Goal: Find specific page/section: Find specific page/section

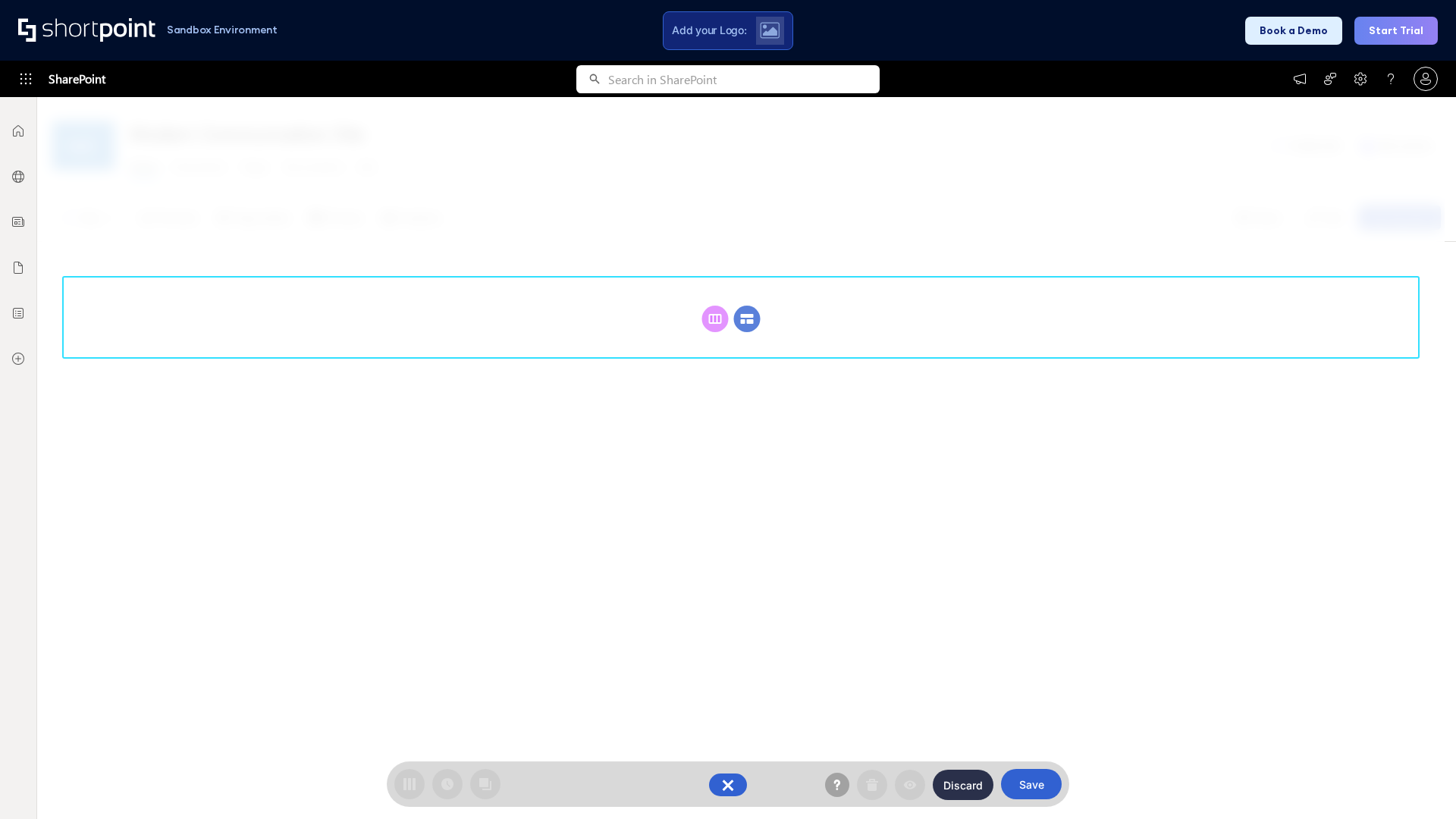
click at [747, 319] on circle at bounding box center [747, 319] width 26 height 26
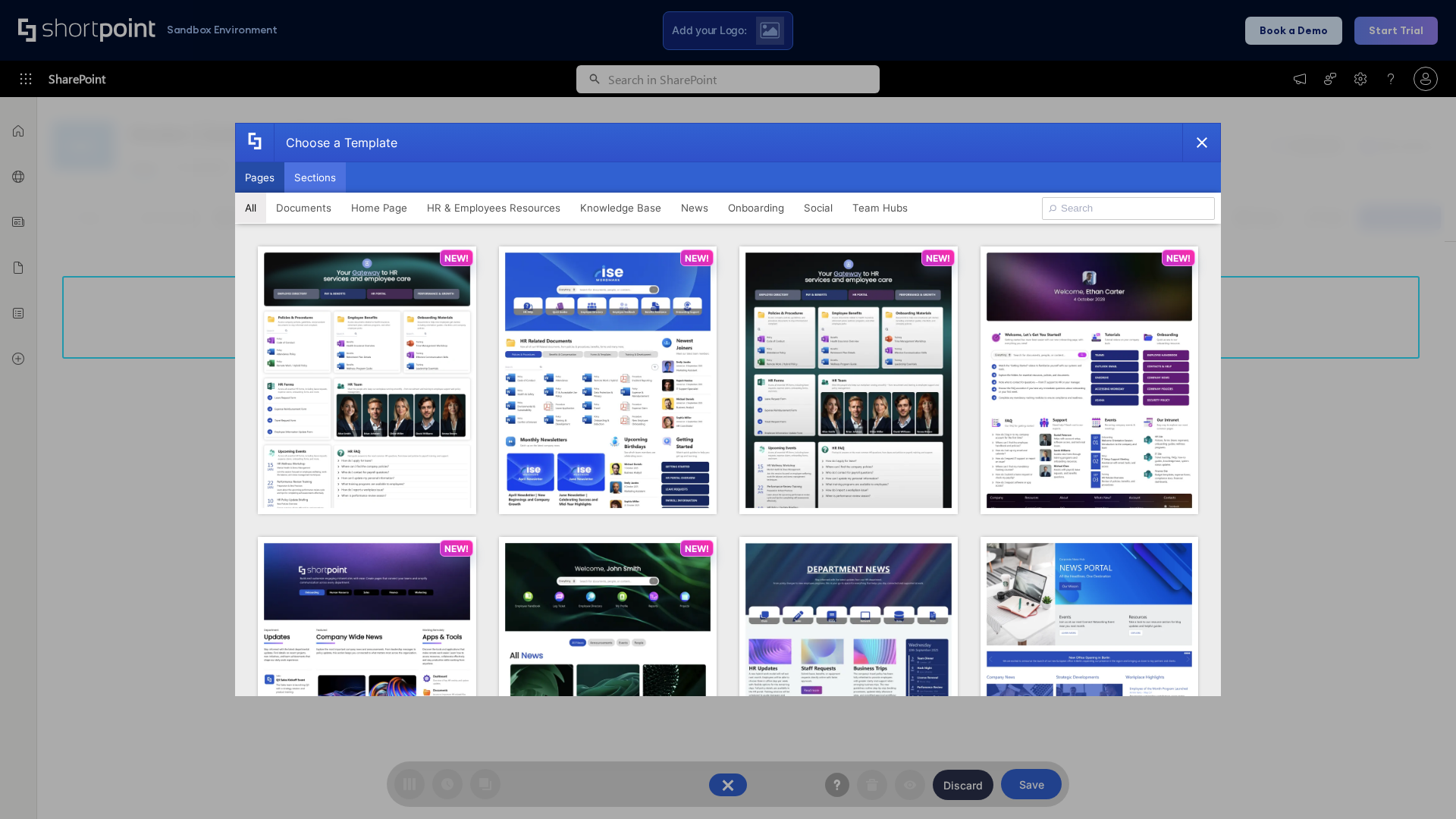
click at [315, 178] on button "Sections" at bounding box center [315, 178] width 62 height 30
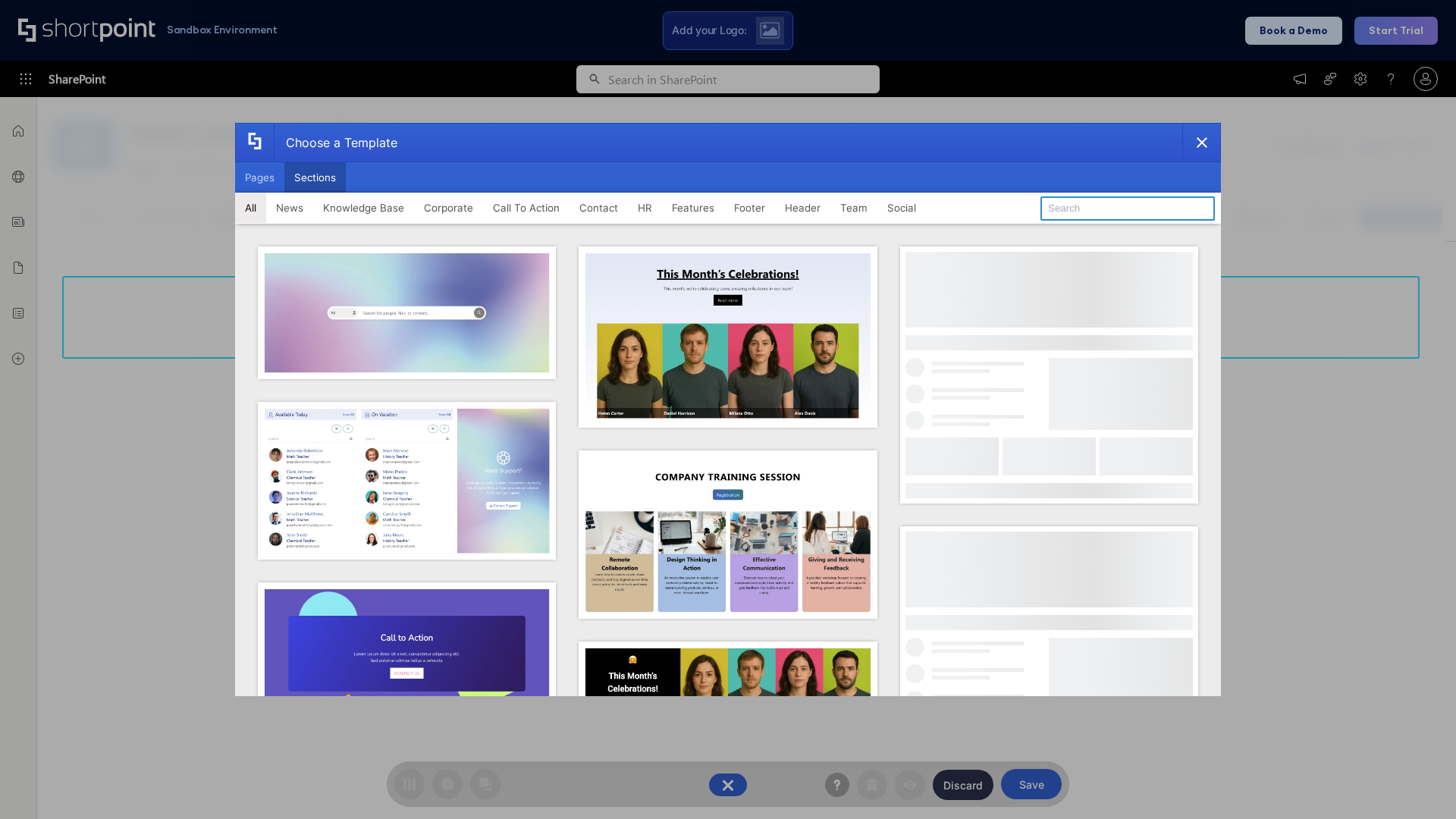
type input "Company Policy"
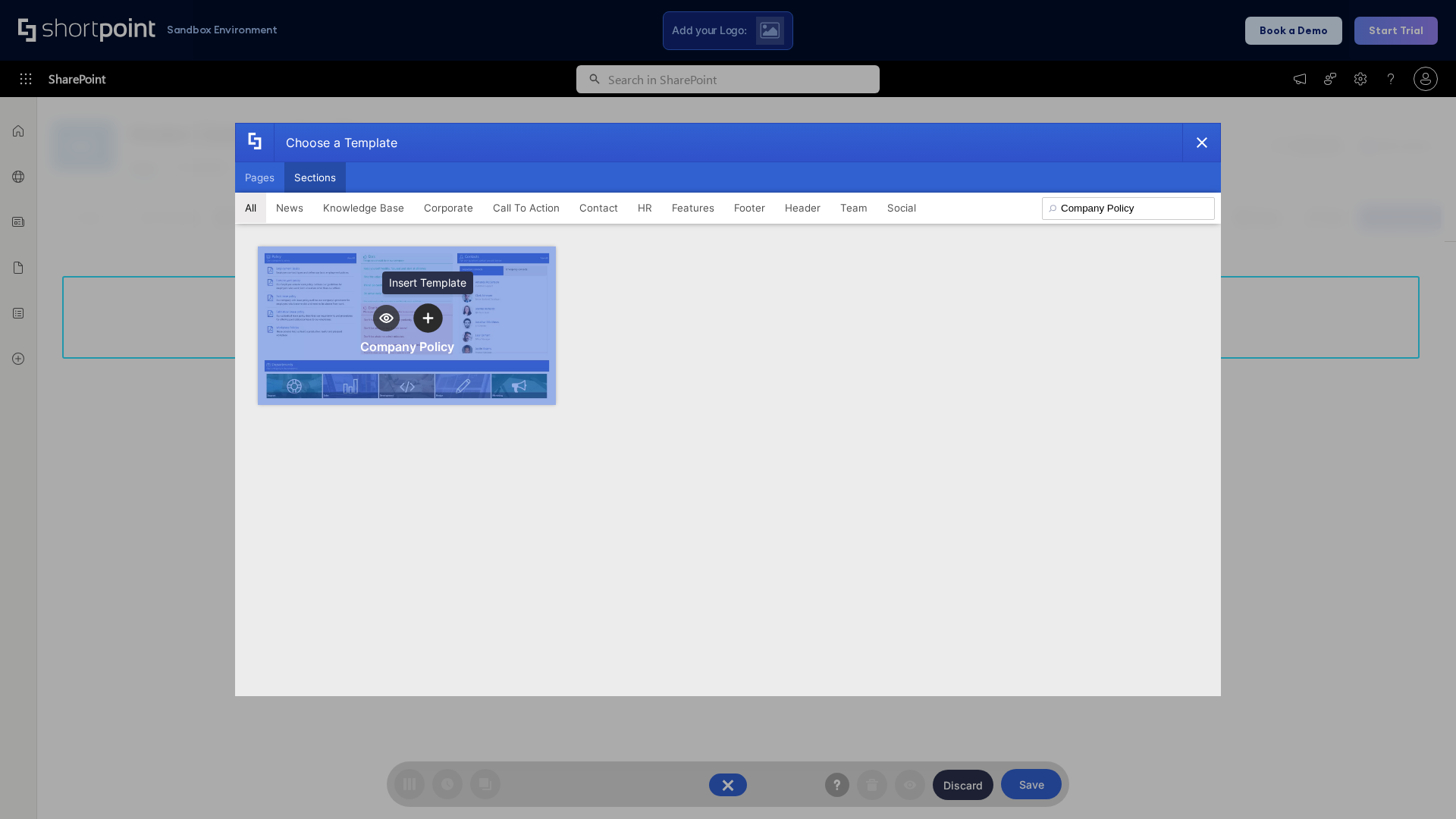
click at [427, 318] on icon "template selector" at bounding box center [427, 318] width 11 height 11
